Goal: Task Accomplishment & Management: Manage account settings

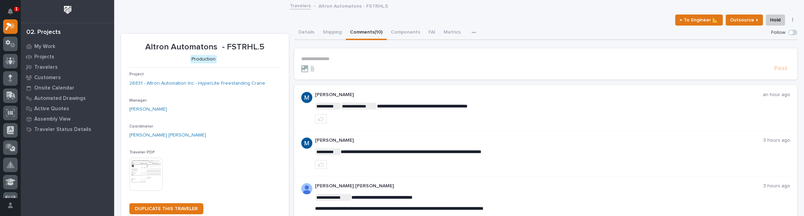
click at [329, 56] on p "**********" at bounding box center [545, 59] width 489 height 6
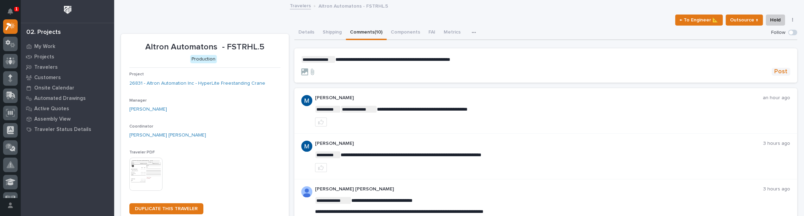
click at [784, 71] on button "Post" at bounding box center [780, 72] width 19 height 8
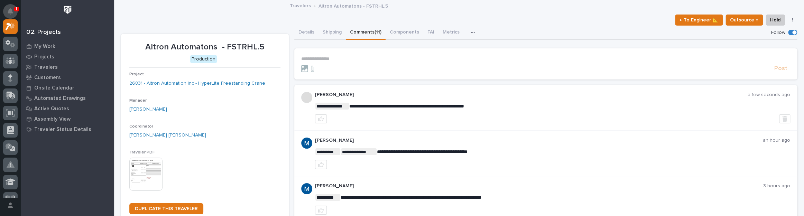
click at [9, 7] on button "Notifications" at bounding box center [10, 11] width 15 height 15
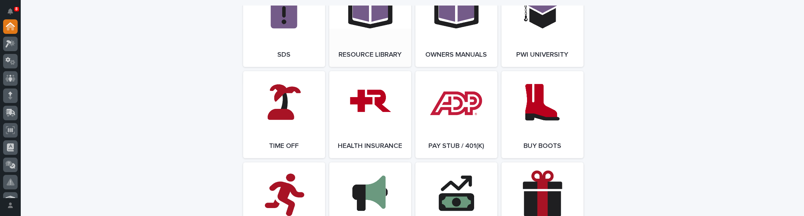
scroll to position [1226, 0]
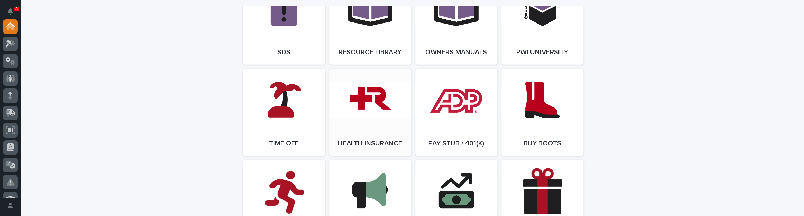
click at [371, 140] on link "Open Link" at bounding box center [370, 112] width 82 height 87
click at [8, 7] on button "Notifications" at bounding box center [10, 11] width 15 height 15
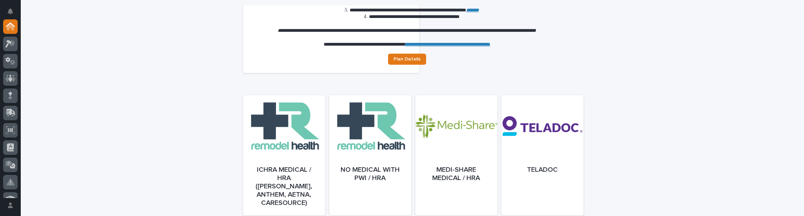
scroll to position [283, 0]
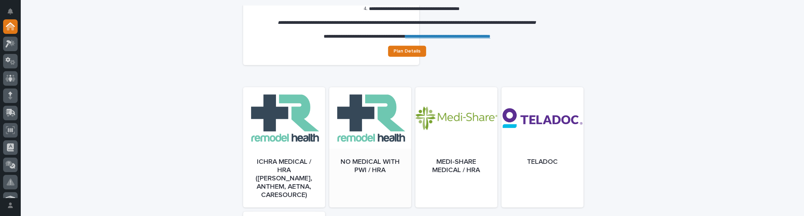
click at [379, 149] on div at bounding box center [370, 154] width 82 height 120
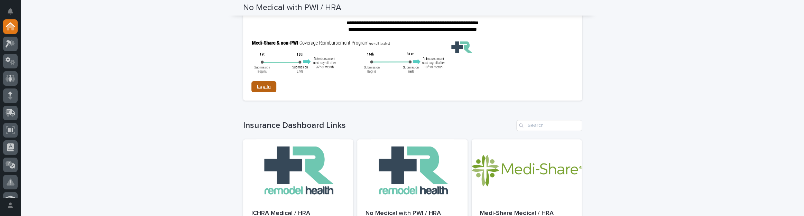
scroll to position [94, 0]
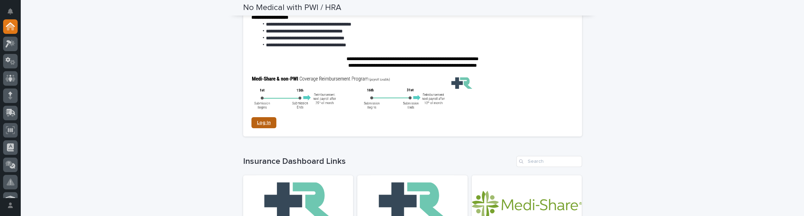
click at [259, 118] on link "Log In" at bounding box center [263, 122] width 25 height 11
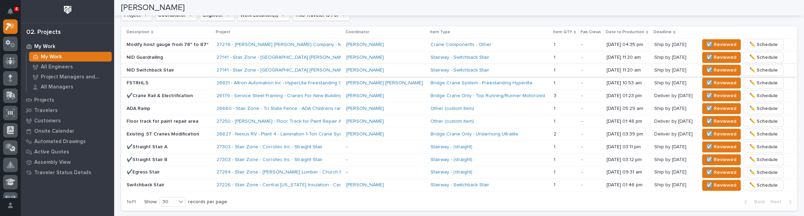
scroll to position [471, 0]
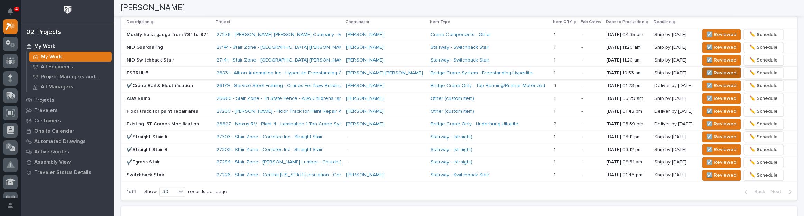
click at [706, 69] on span "☑️ Reviewed" at bounding box center [721, 73] width 30 height 8
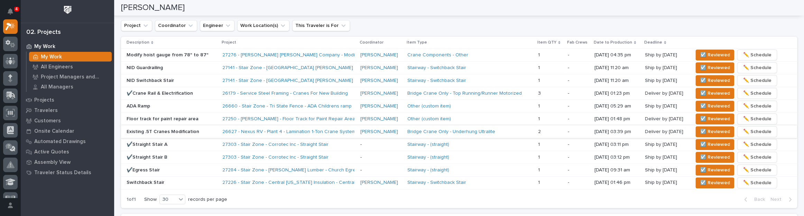
scroll to position [439, 0]
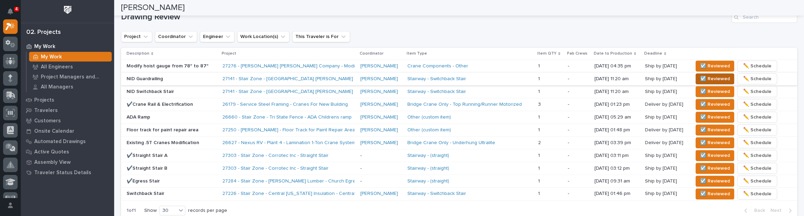
click at [702, 75] on span "☑️ Reviewed" at bounding box center [715, 79] width 30 height 8
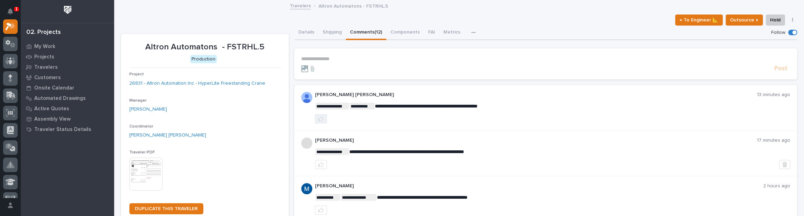
click at [316, 114] on button "button" at bounding box center [321, 118] width 12 height 9
click at [492, 151] on p "**********" at bounding box center [552, 151] width 475 height 7
click at [39, 48] on p "My Work" at bounding box center [44, 47] width 21 height 6
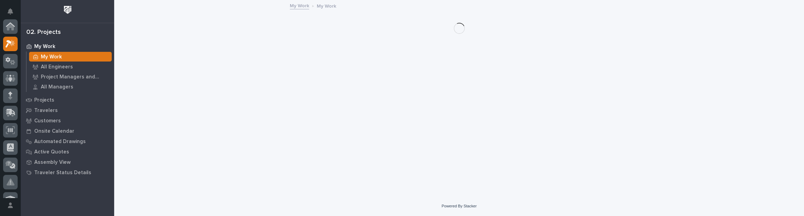
scroll to position [17, 0]
